Goal: Transaction & Acquisition: Purchase product/service

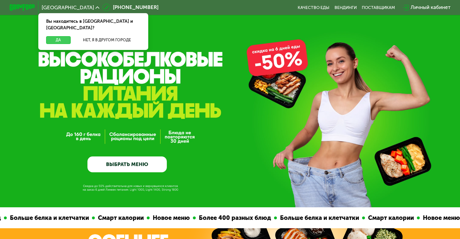
click at [64, 36] on button "Да" at bounding box center [58, 40] width 25 height 8
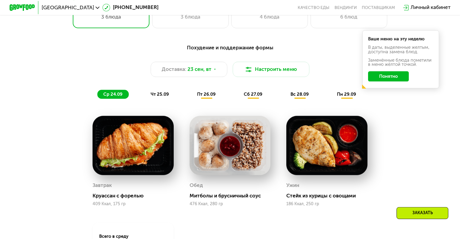
scroll to position [475, 0]
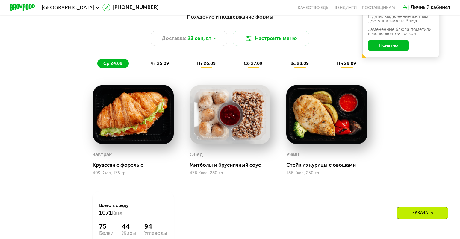
click at [381, 47] on button "Понятно" at bounding box center [388, 45] width 41 height 10
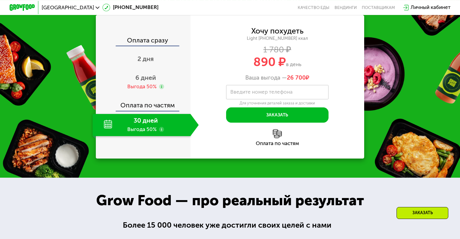
scroll to position [760, 0]
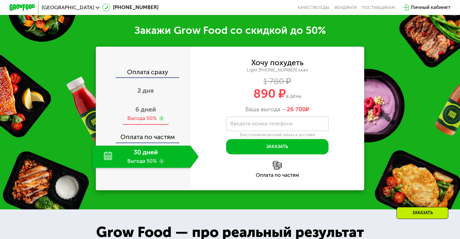
click at [150, 110] on span "6 дней" at bounding box center [145, 110] width 21 height 8
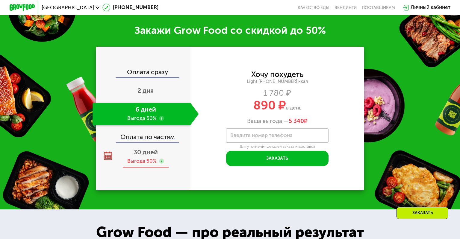
click at [125, 156] on div "30 дней Выгода 50%" at bounding box center [146, 157] width 106 height 22
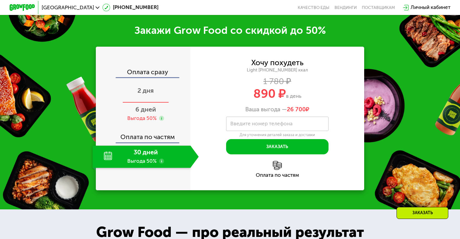
click at [161, 88] on div "2 дня" at bounding box center [146, 92] width 106 height 22
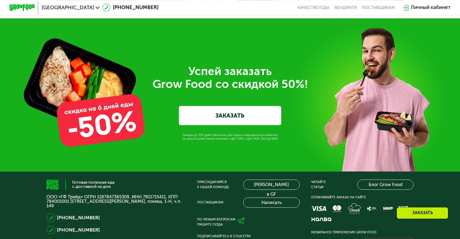
scroll to position [1962, 0]
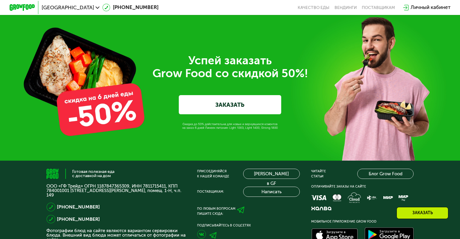
click at [106, 112] on div "Успей заказать  Grow Food со скидкой 50%! ЗАКАЗАТЬ" at bounding box center [230, 84] width 358 height 60
click at [222, 107] on link "ЗАКАЗАТЬ" at bounding box center [230, 104] width 102 height 19
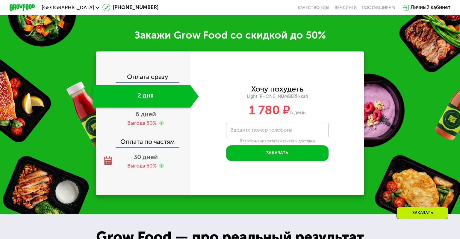
scroll to position [750, 0]
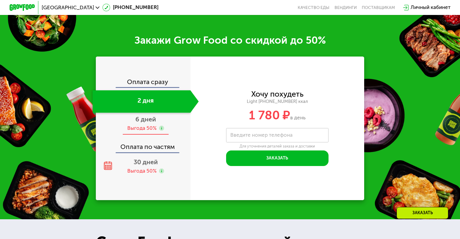
click at [150, 122] on span "6 дней" at bounding box center [145, 120] width 21 height 8
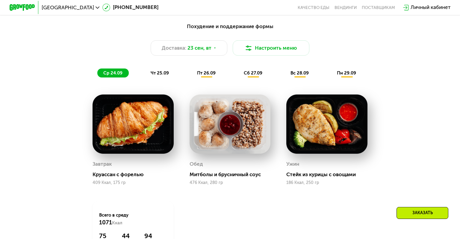
scroll to position [465, 0]
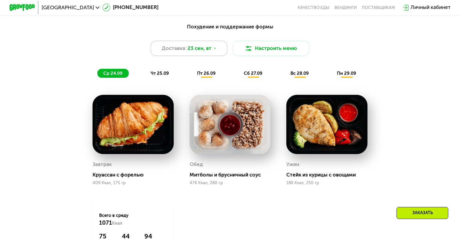
click at [215, 47] on icon at bounding box center [215, 48] width 4 height 4
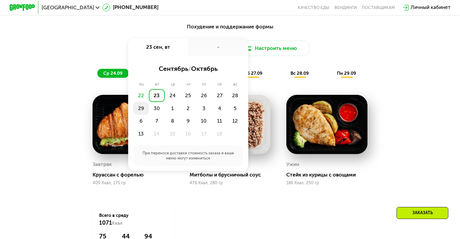
click at [143, 108] on div "29" at bounding box center [141, 108] width 16 height 13
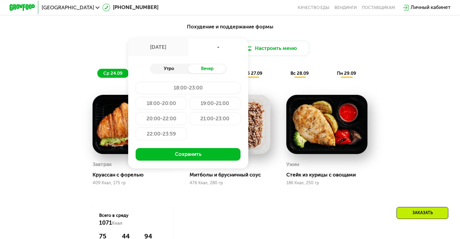
click at [171, 70] on div "Утро" at bounding box center [169, 68] width 38 height 9
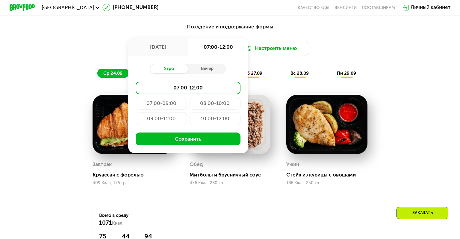
click at [164, 104] on div "07:00-09:00" at bounding box center [161, 103] width 51 height 13
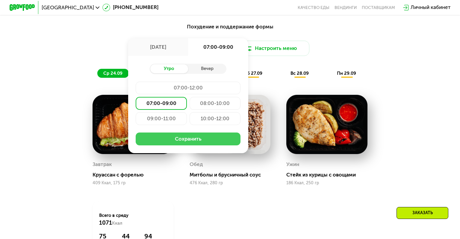
click at [186, 138] on button "Сохранить" at bounding box center [188, 139] width 105 height 13
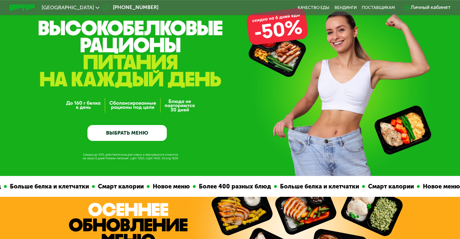
scroll to position [0, 0]
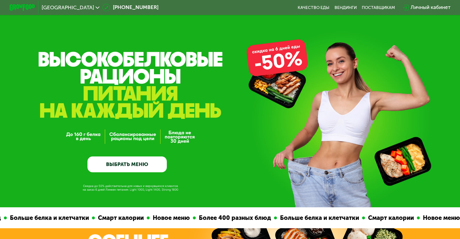
click at [146, 159] on link "ВЫБРАТЬ МЕНЮ" at bounding box center [128, 165] width 80 height 16
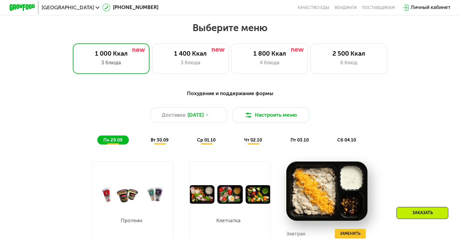
scroll to position [405, 0]
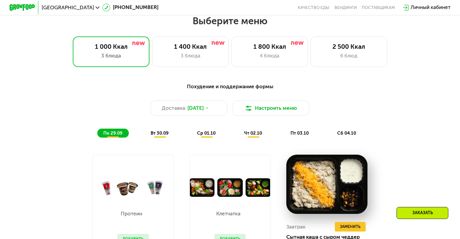
click at [297, 133] on span "пт 03.10" at bounding box center [300, 133] width 18 height 5
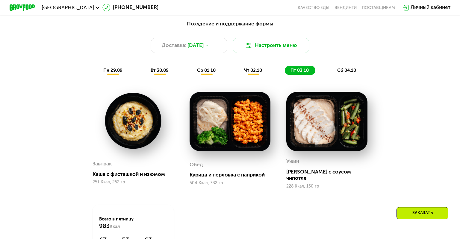
scroll to position [475, 0]
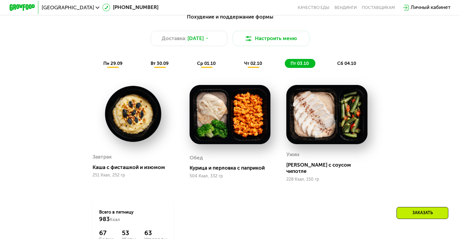
click at [343, 62] on span "сб 04.10" at bounding box center [347, 63] width 19 height 5
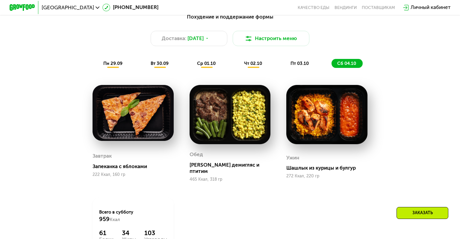
click at [157, 65] on span "вт 30.09" at bounding box center [160, 63] width 18 height 5
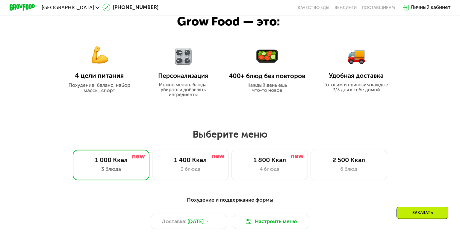
scroll to position [285, 0]
